Goal: Check status: Check status

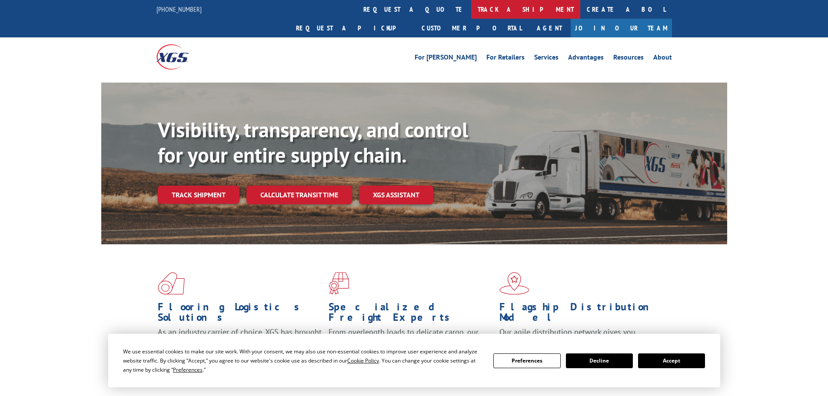
click at [471, 10] on link "track a shipment" at bounding box center [525, 9] width 109 height 19
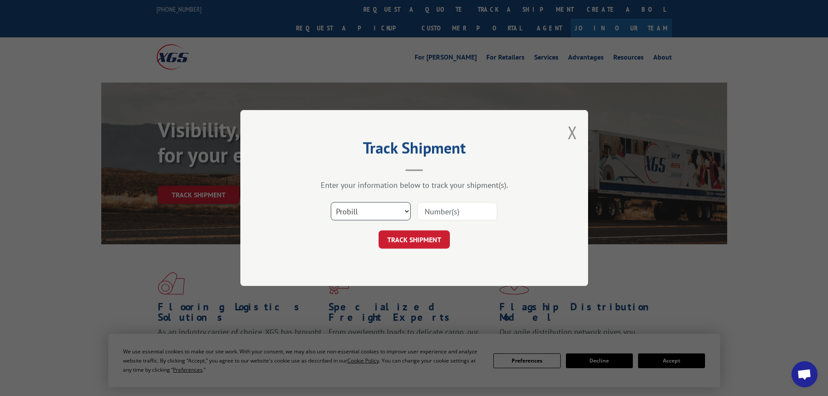
click at [370, 209] on select "Select category... Probill BOL PO" at bounding box center [371, 211] width 80 height 18
select select "po"
click at [331, 202] on select "Select category... Probill BOL PO" at bounding box center [371, 211] width 80 height 18
click at [463, 212] on input at bounding box center [457, 211] width 80 height 18
paste input "44533441"
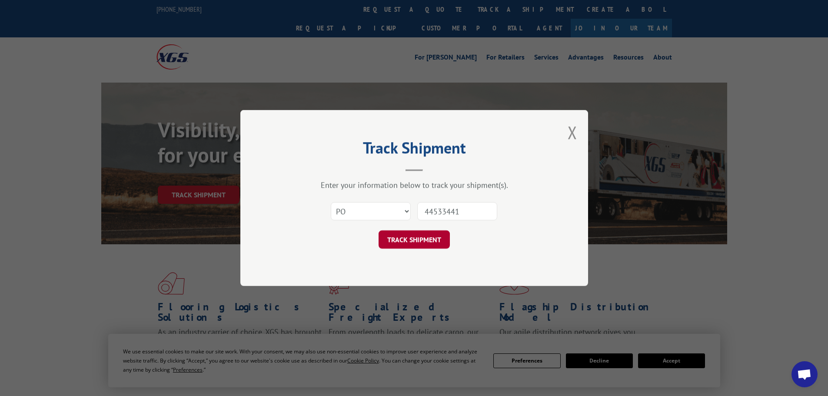
type input "44533441"
click at [426, 234] on button "TRACK SHIPMENT" at bounding box center [414, 239] width 71 height 18
